Goal: Browse casually

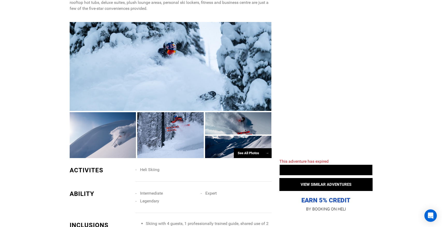
scroll to position [320, 0]
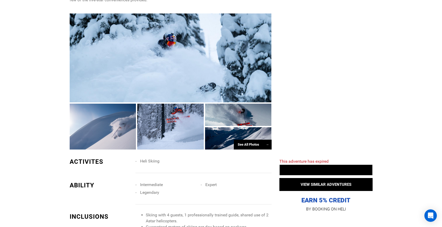
click at [241, 139] on div "See All Photos →" at bounding box center [253, 144] width 38 height 10
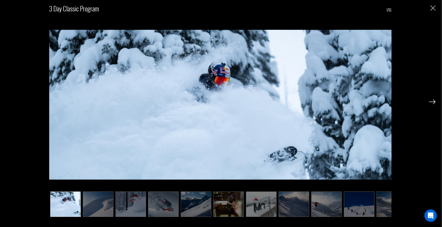
click at [435, 103] on img at bounding box center [432, 101] width 6 height 5
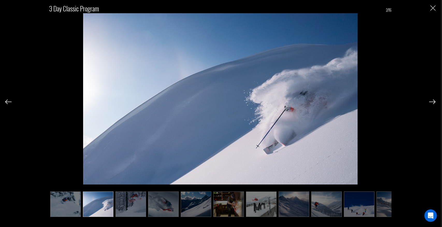
click at [435, 103] on img at bounding box center [432, 101] width 6 height 5
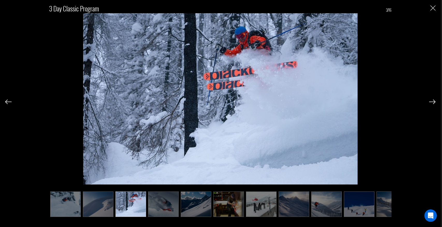
click at [435, 103] on img at bounding box center [432, 101] width 6 height 5
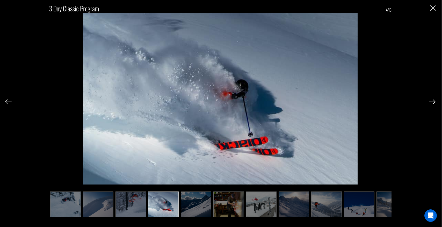
click at [435, 103] on img at bounding box center [432, 101] width 6 height 5
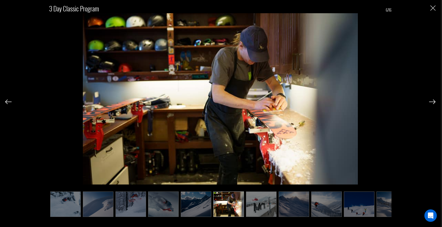
click at [435, 103] on img at bounding box center [432, 101] width 6 height 5
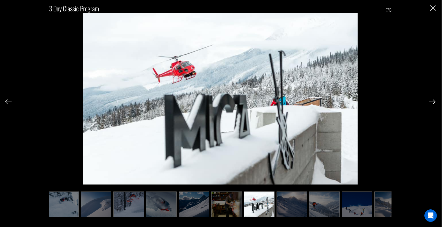
click at [435, 103] on img at bounding box center [432, 101] width 6 height 5
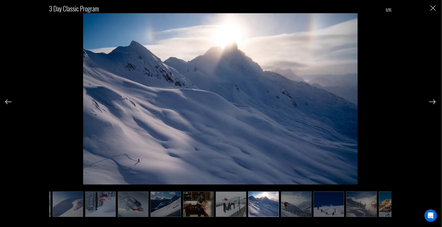
click at [435, 103] on img at bounding box center [432, 101] width 6 height 5
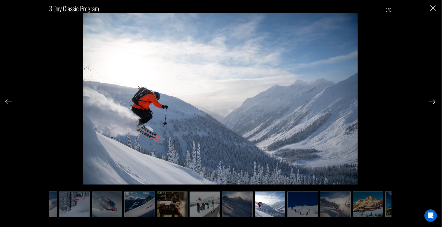
click at [435, 103] on img at bounding box center [432, 101] width 6 height 5
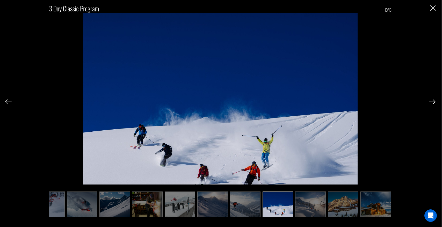
click at [435, 103] on img at bounding box center [432, 101] width 6 height 5
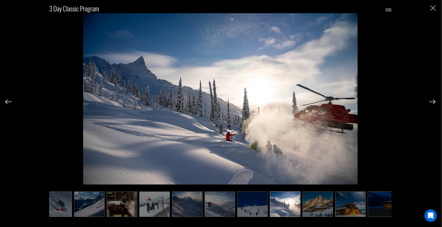
click at [435, 103] on img at bounding box center [432, 101] width 6 height 5
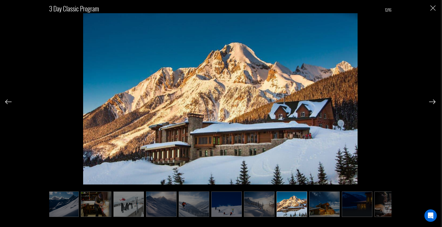
click at [435, 103] on img at bounding box center [432, 101] width 6 height 5
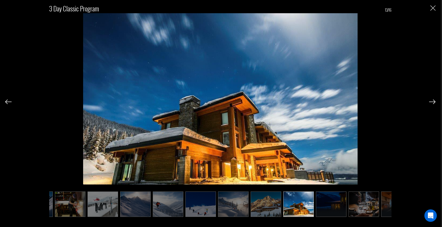
click at [435, 103] on img at bounding box center [432, 101] width 6 height 5
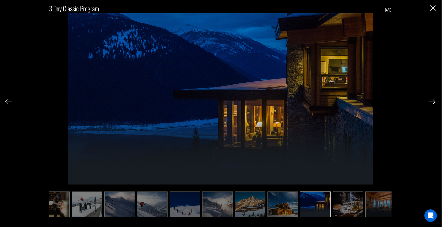
scroll to position [0, 180]
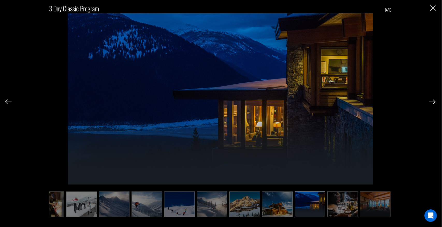
click at [435, 103] on img at bounding box center [432, 101] width 6 height 5
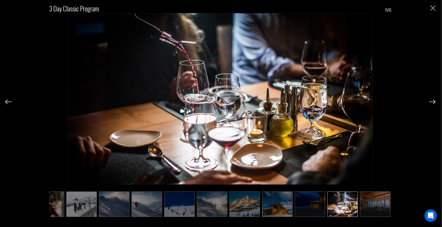
scroll to position [583, 0]
